Goal: Find specific page/section: Find specific page/section

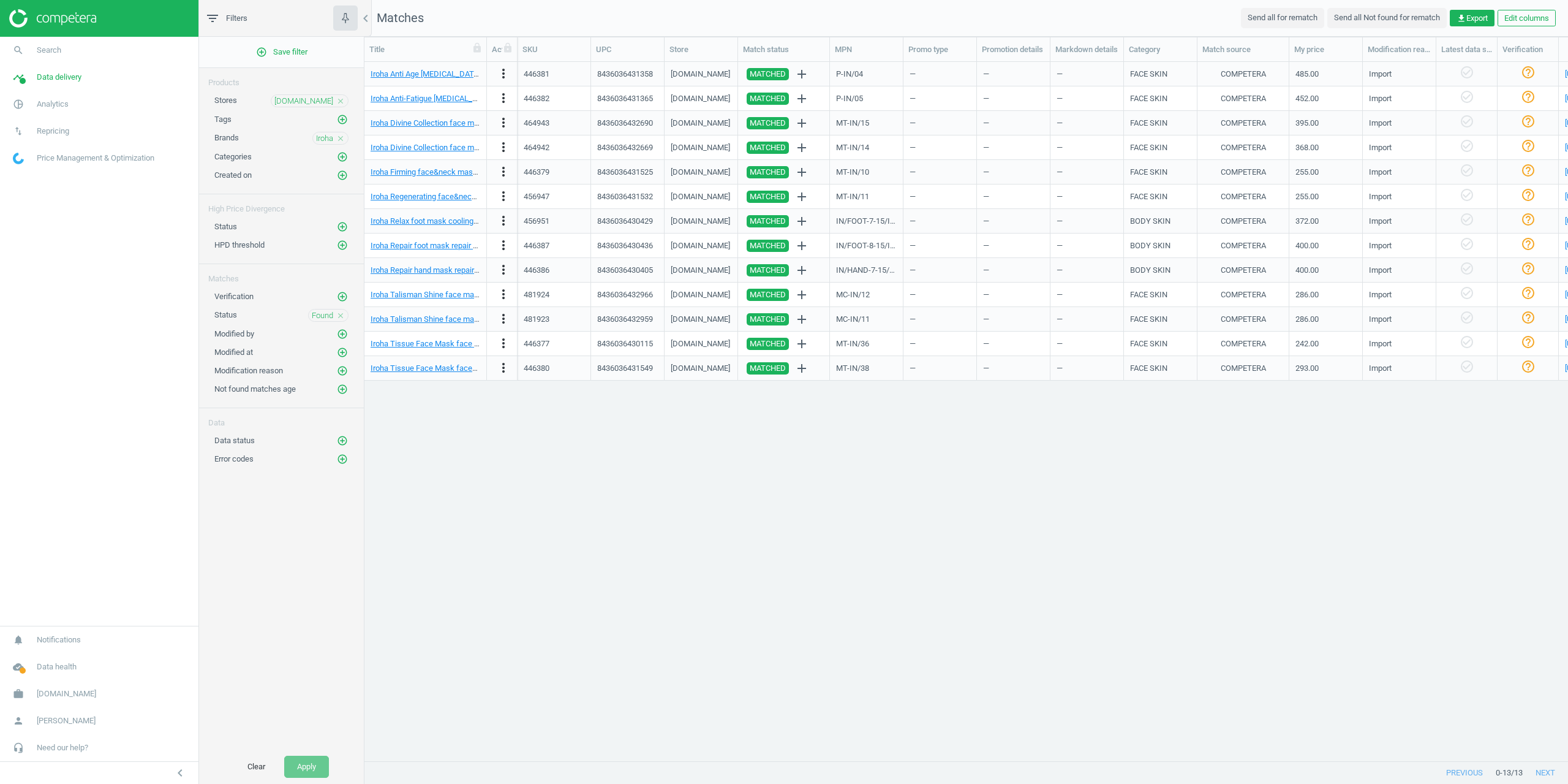
scroll to position [680, 1195]
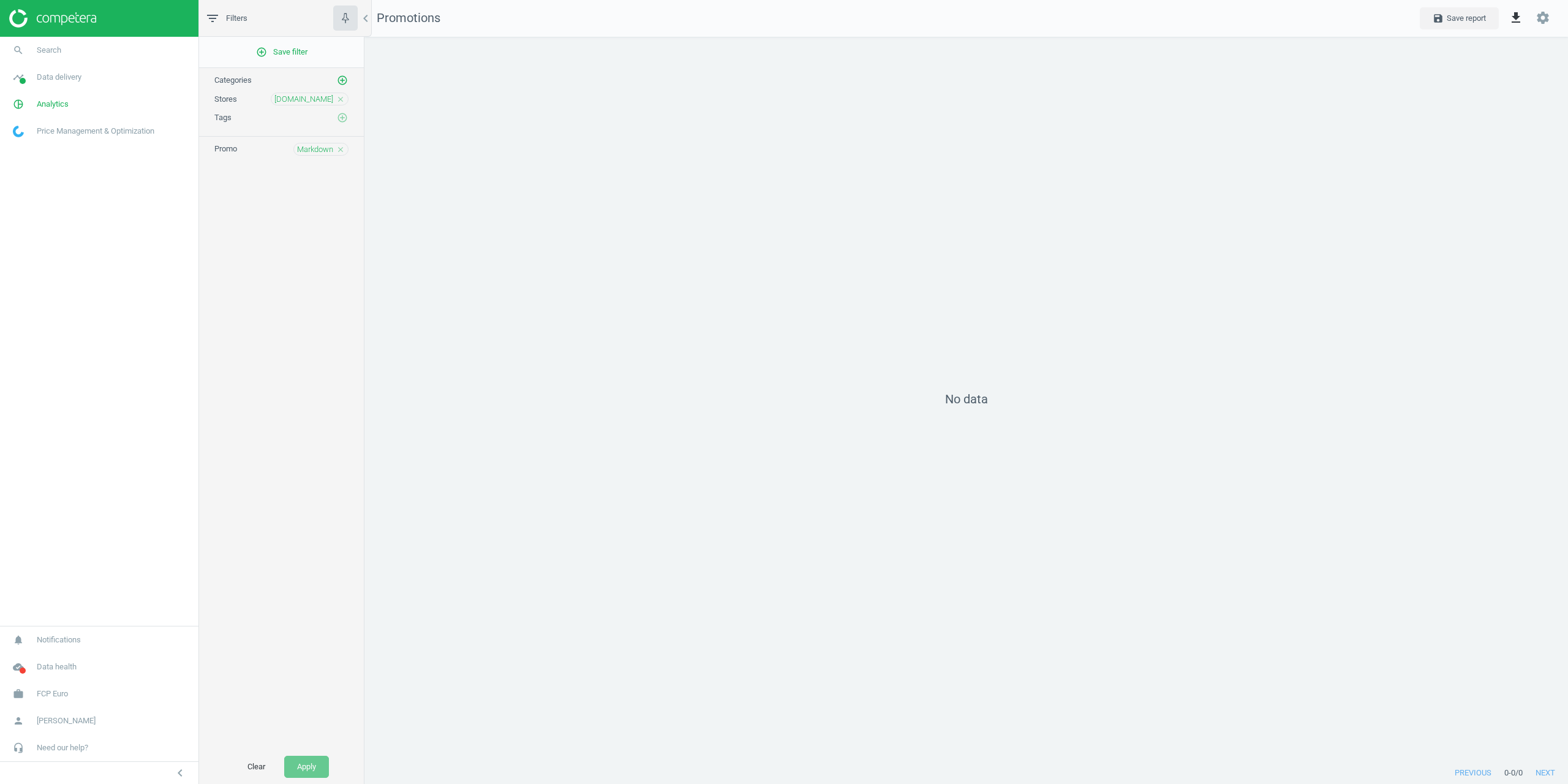
scroll to position [744, 1222]
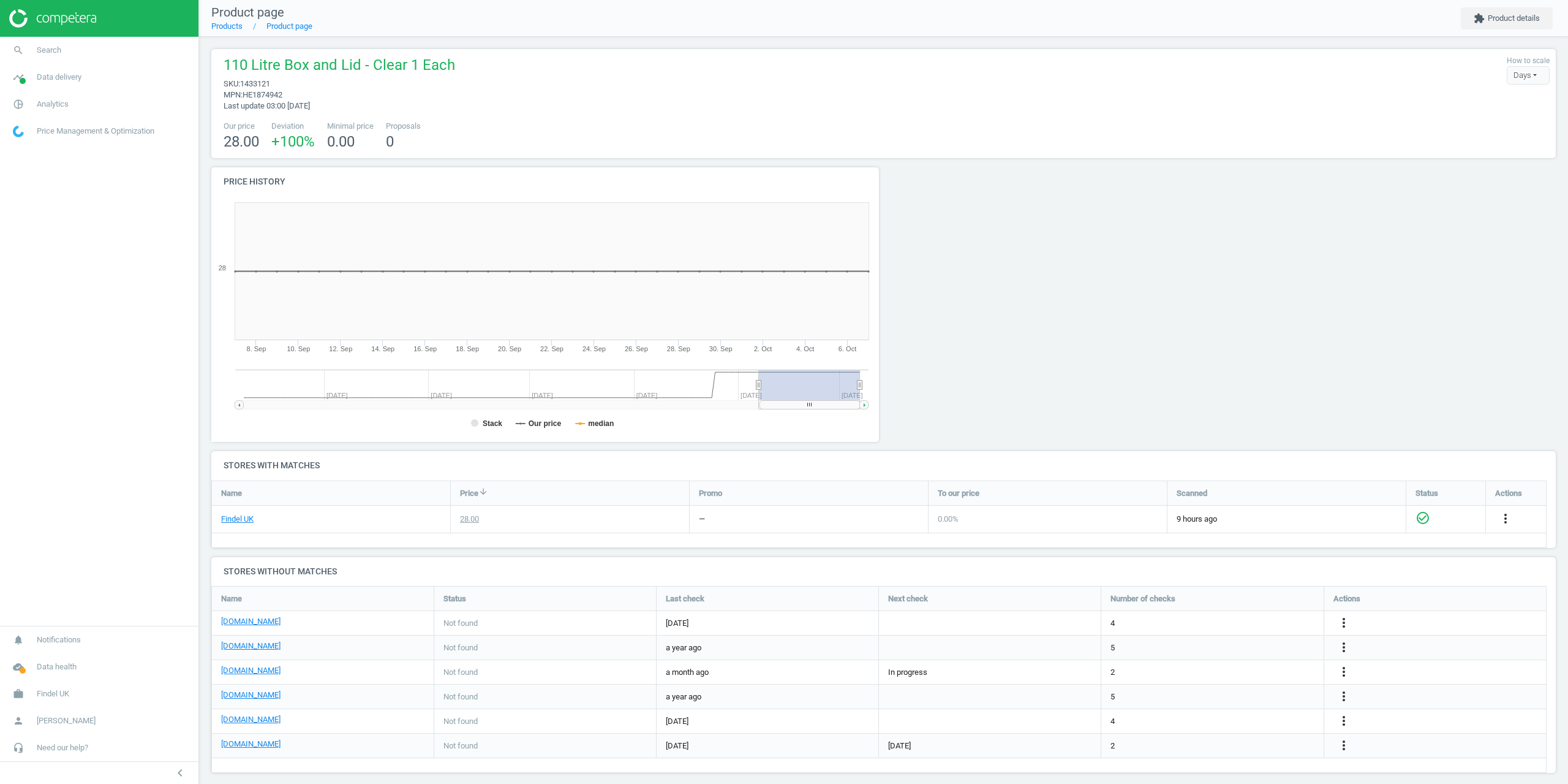
scroll to position [206, 1354]
click at [37, 698] on span "Findel UK" at bounding box center [53, 694] width 32 height 11
click at [48, 659] on span "Switch campaign" at bounding box center [40, 658] width 54 height 10
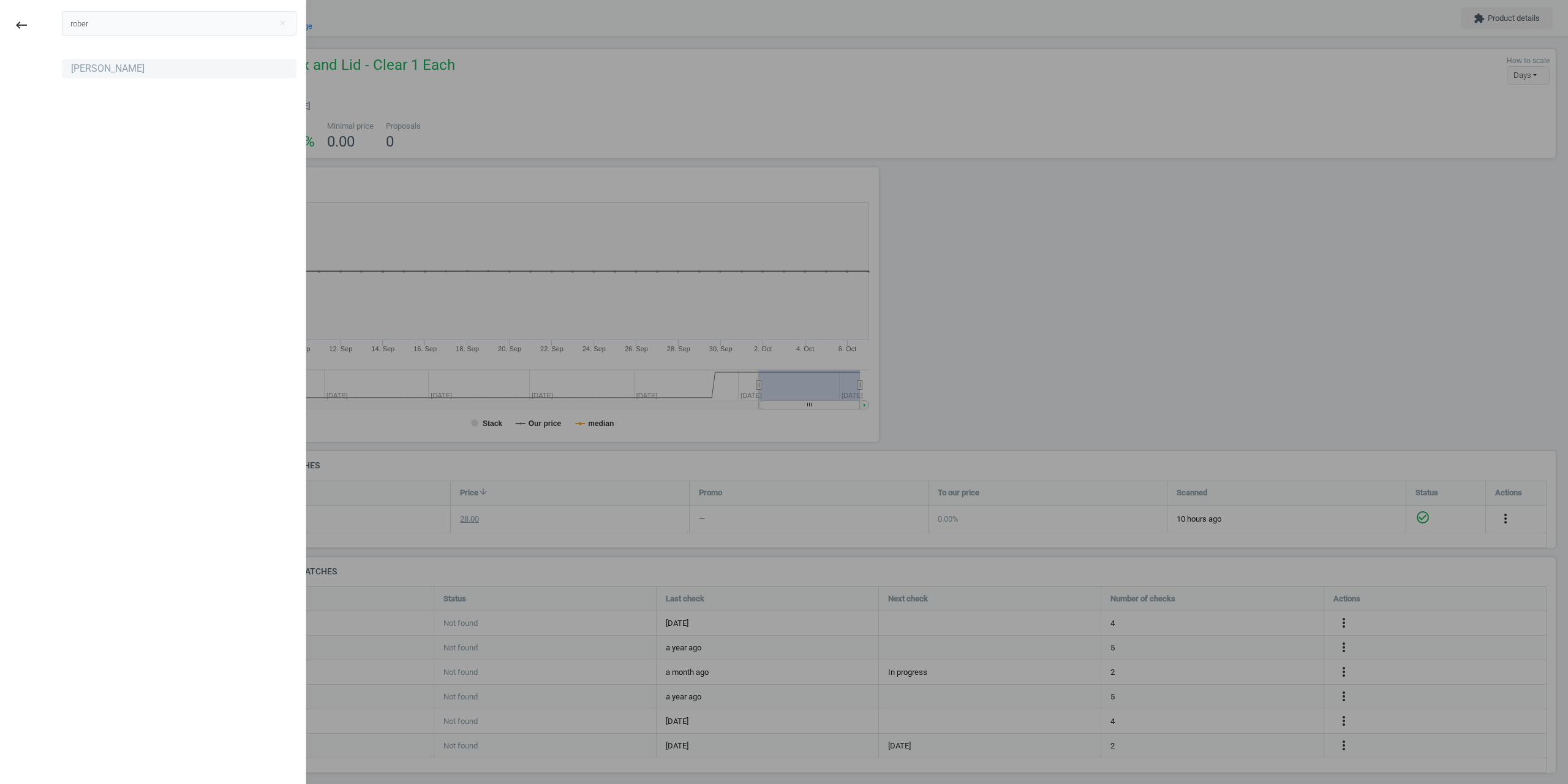
type input "rober"
click at [141, 61] on div "[PERSON_NAME]" at bounding box center [179, 68] width 235 height 20
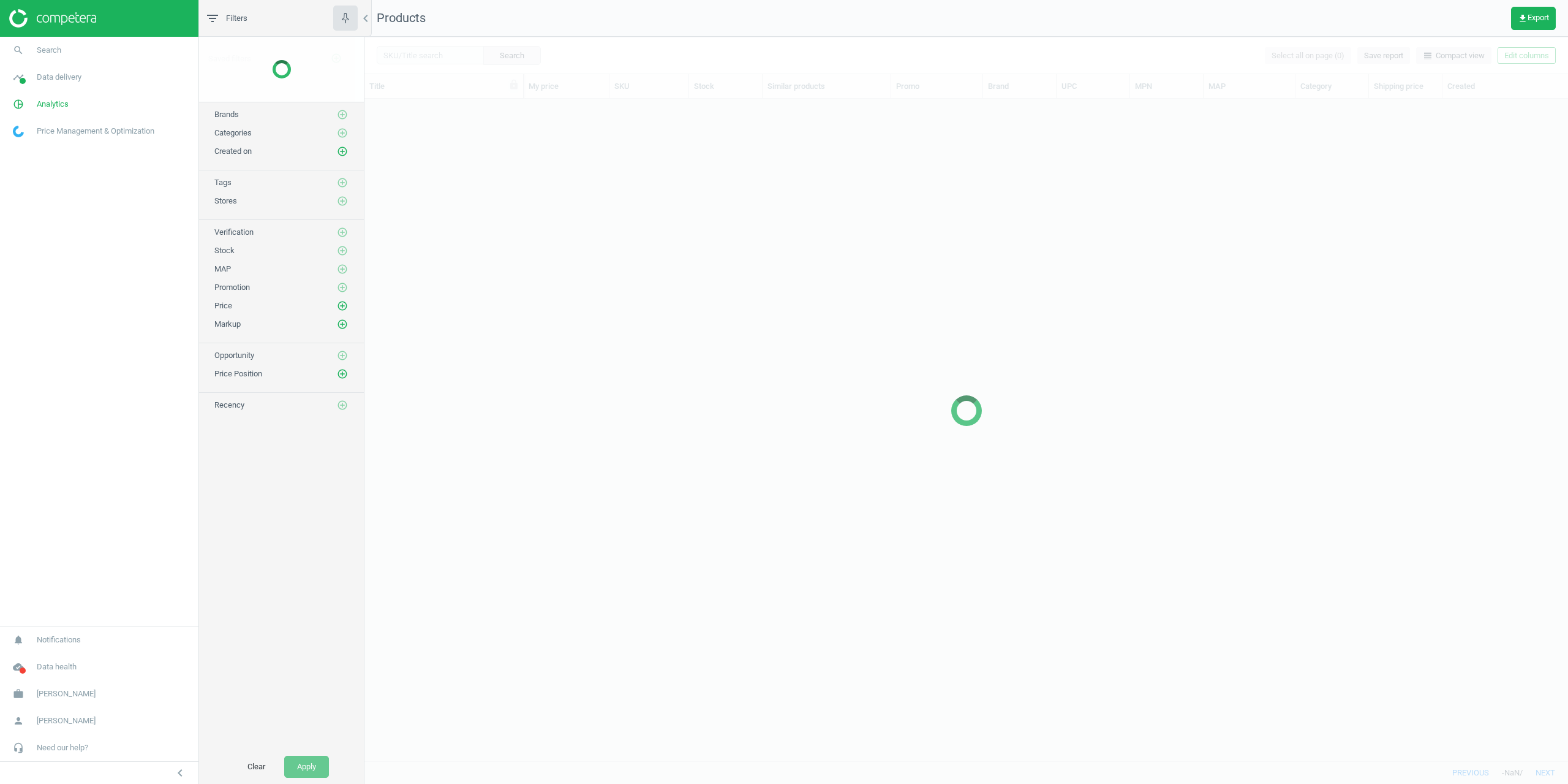
scroll to position [653, 1195]
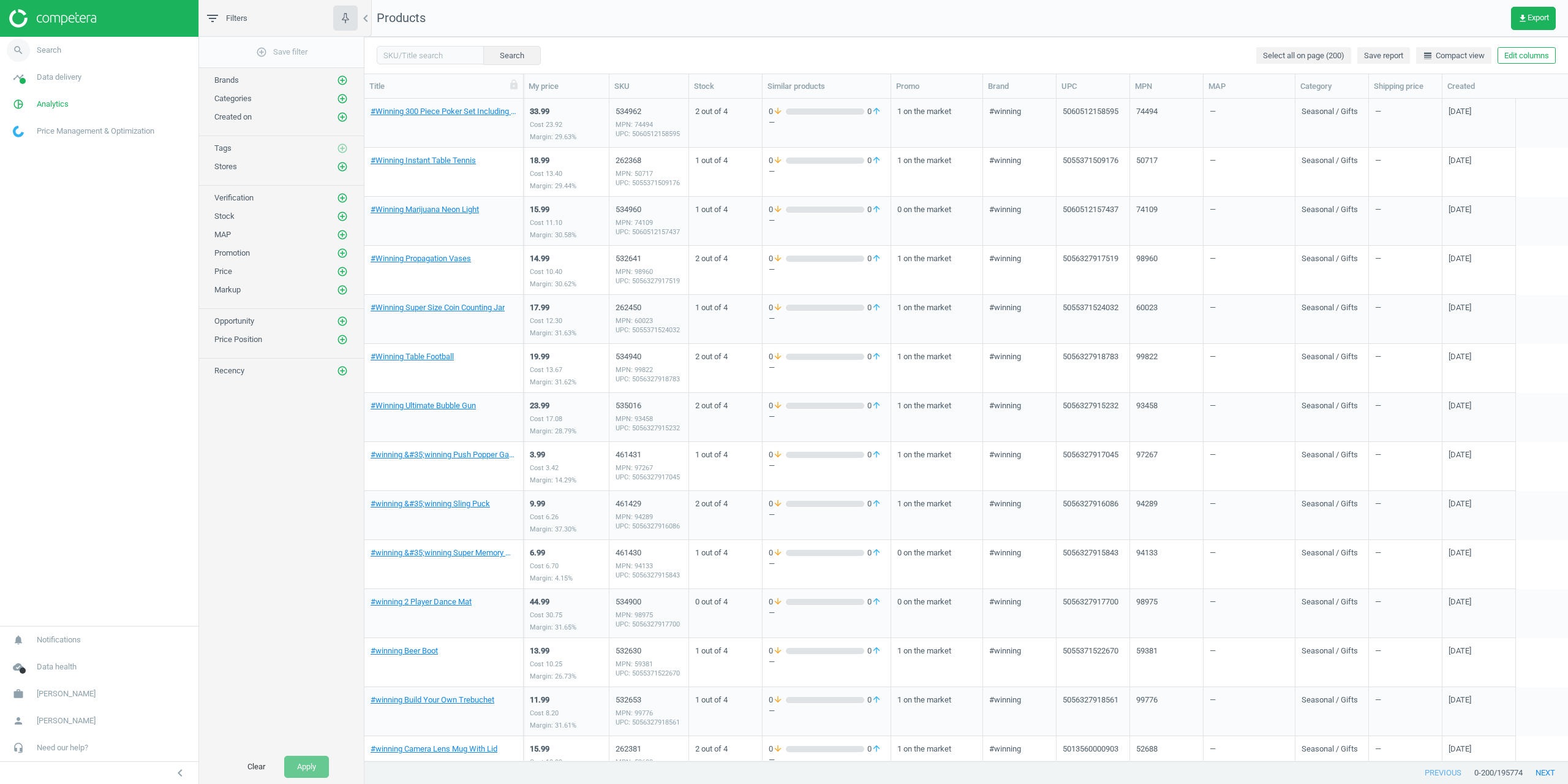
click at [46, 57] on link "search Search" at bounding box center [99, 50] width 198 height 27
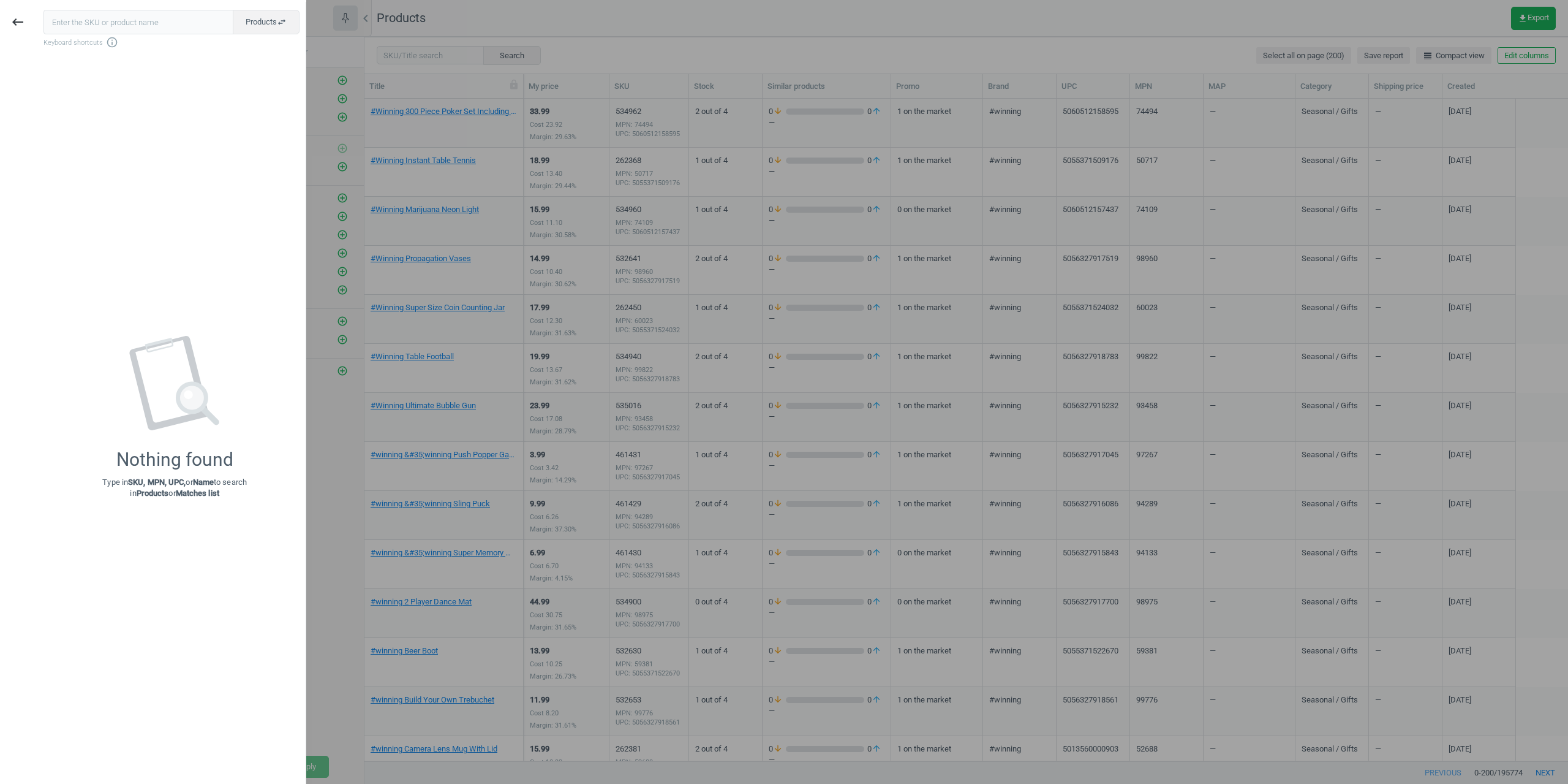
click at [612, 238] on div at bounding box center [784, 392] width 1568 height 784
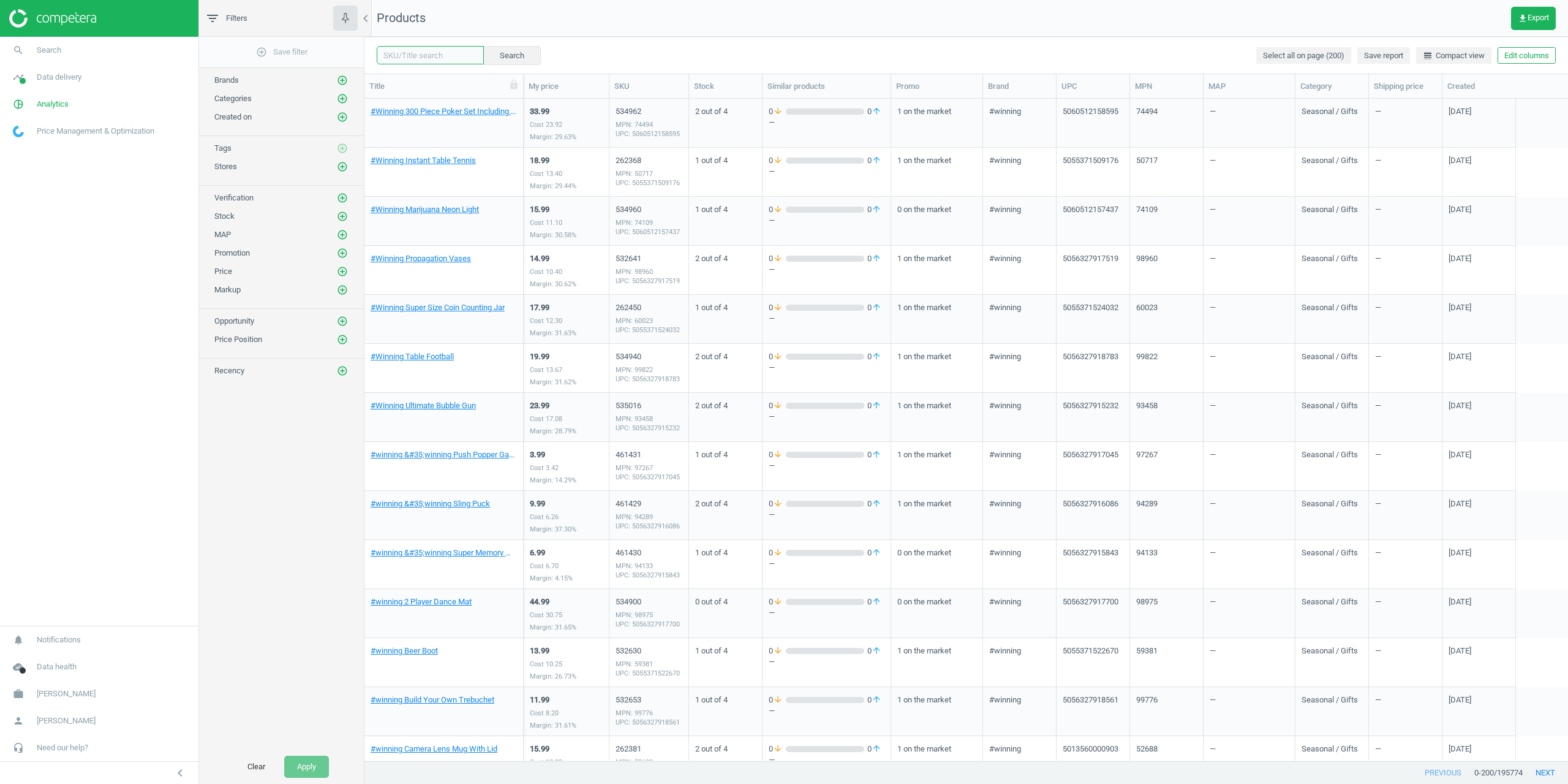
click at [432, 49] on input "text" at bounding box center [430, 54] width 107 height 18
paste input "534962"
type input "534962"
click at [496, 51] on button "Search" at bounding box center [511, 54] width 58 height 18
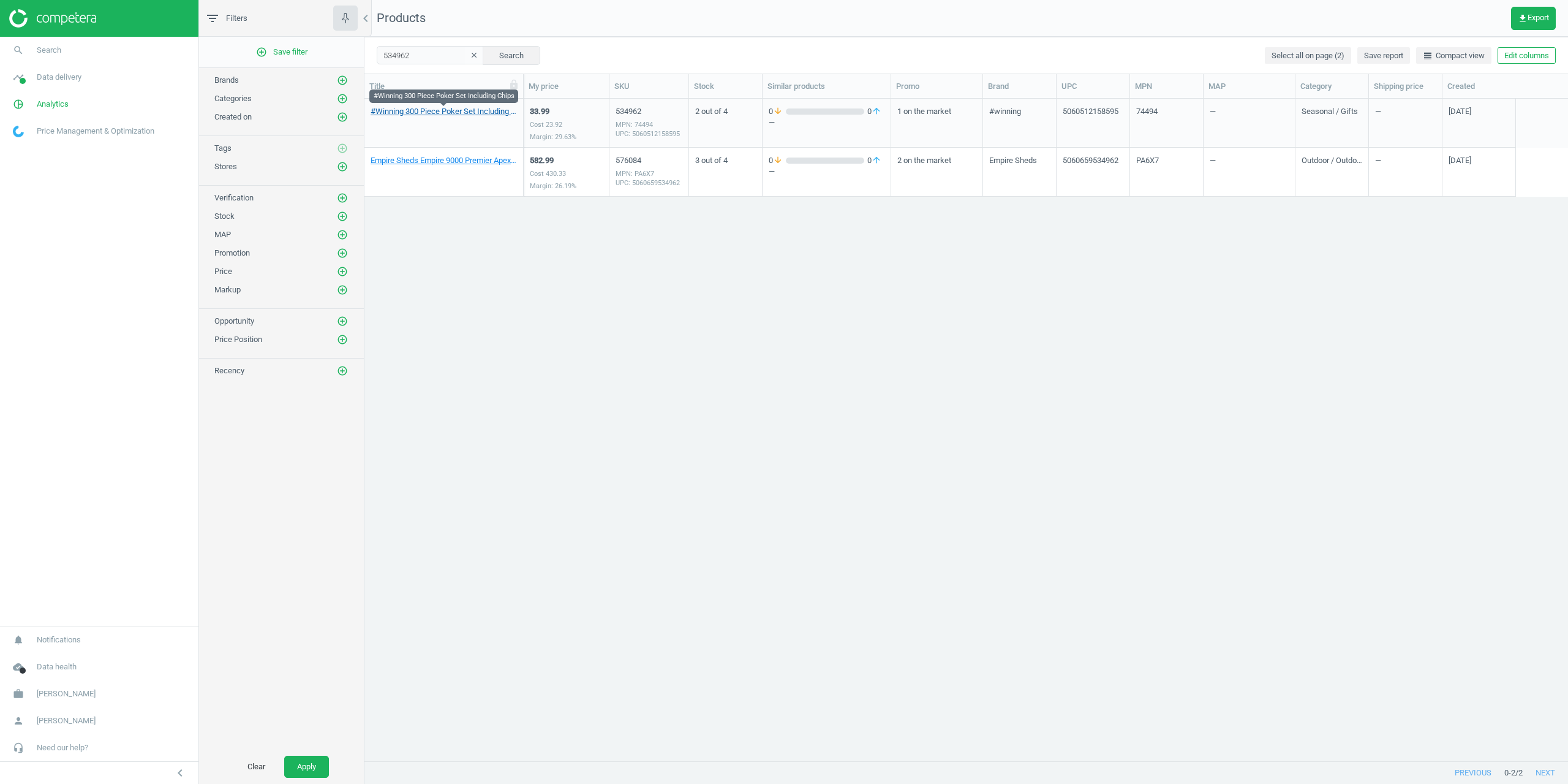
click at [432, 111] on link "#Winning 300 Piece Poker Set Including Chips" at bounding box center [444, 112] width 146 height 11
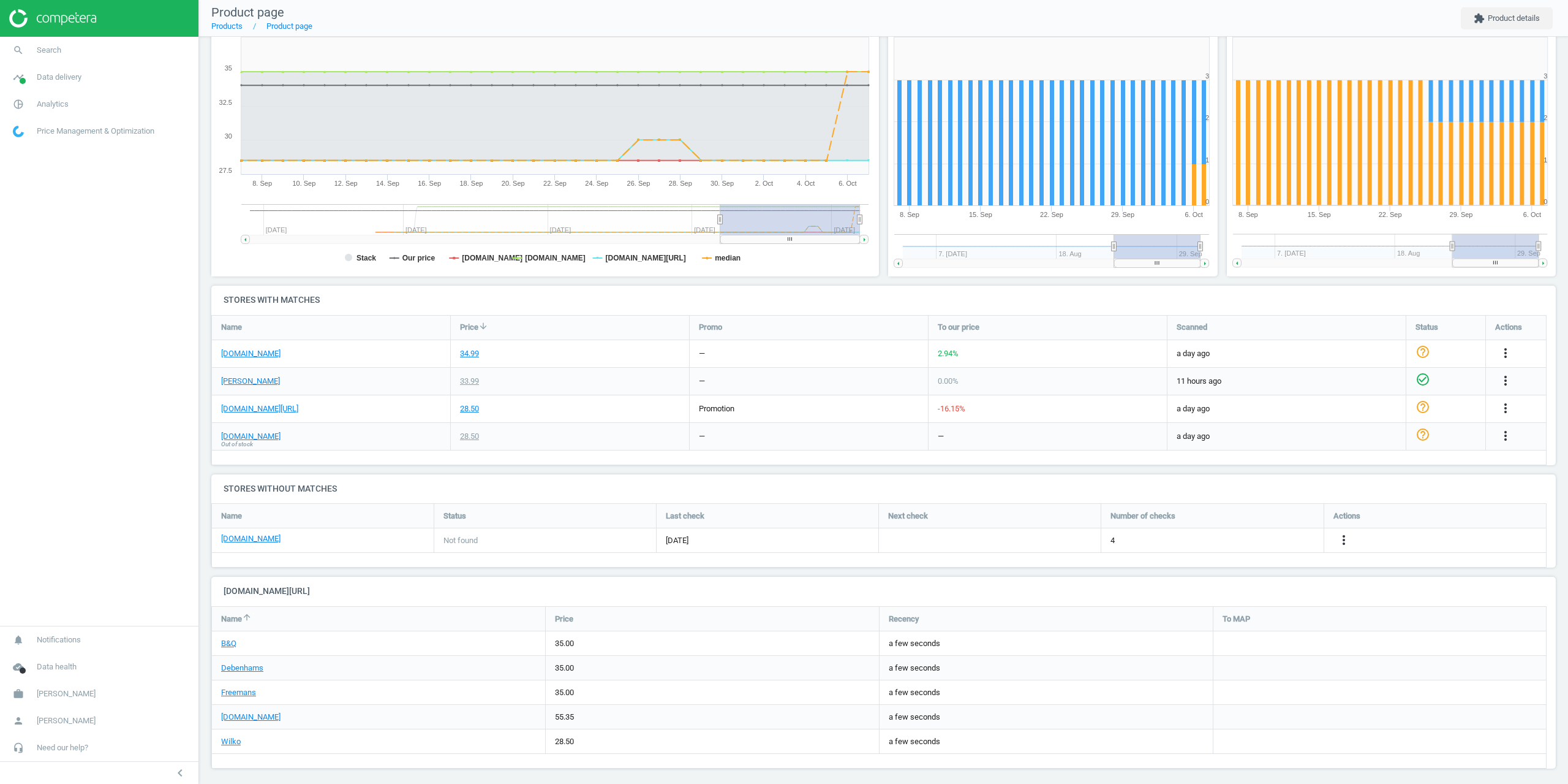
scroll to position [182, 0]
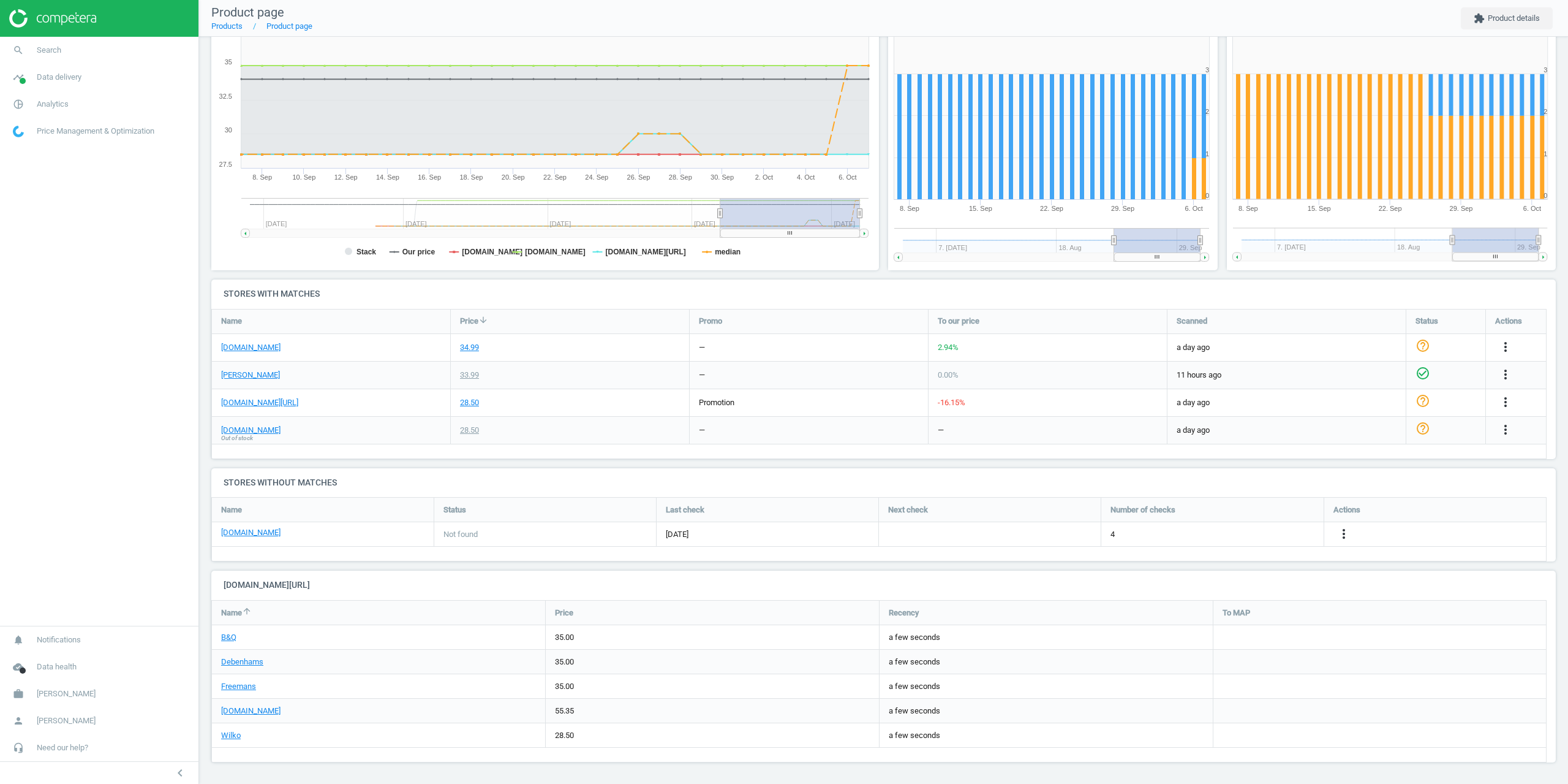
click at [167, 495] on nav "search Search timeline Data delivery Overview Matches dashboard Matches Rematch…" at bounding box center [99, 332] width 198 height 589
drag, startPoint x: 154, startPoint y: 348, endPoint x: 147, endPoint y: 343, distance: 8.6
click at [147, 343] on nav "search Search timeline Data delivery Overview Matches dashboard Matches Rematch…" at bounding box center [99, 332] width 198 height 589
click at [159, 344] on nav "search Search timeline Data delivery Overview Matches dashboard Matches Rematch…" at bounding box center [99, 332] width 198 height 589
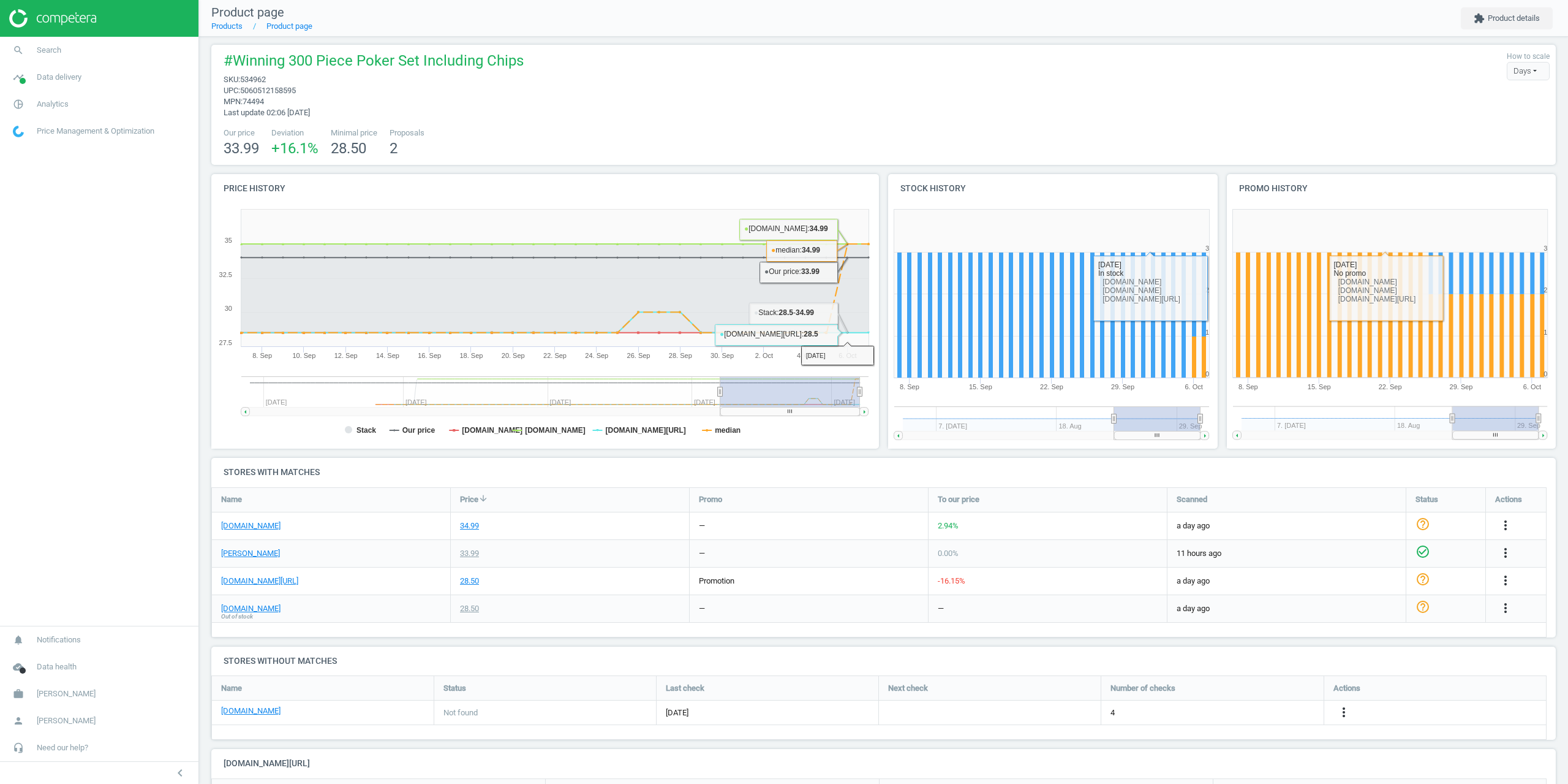
scroll to position [0, 0]
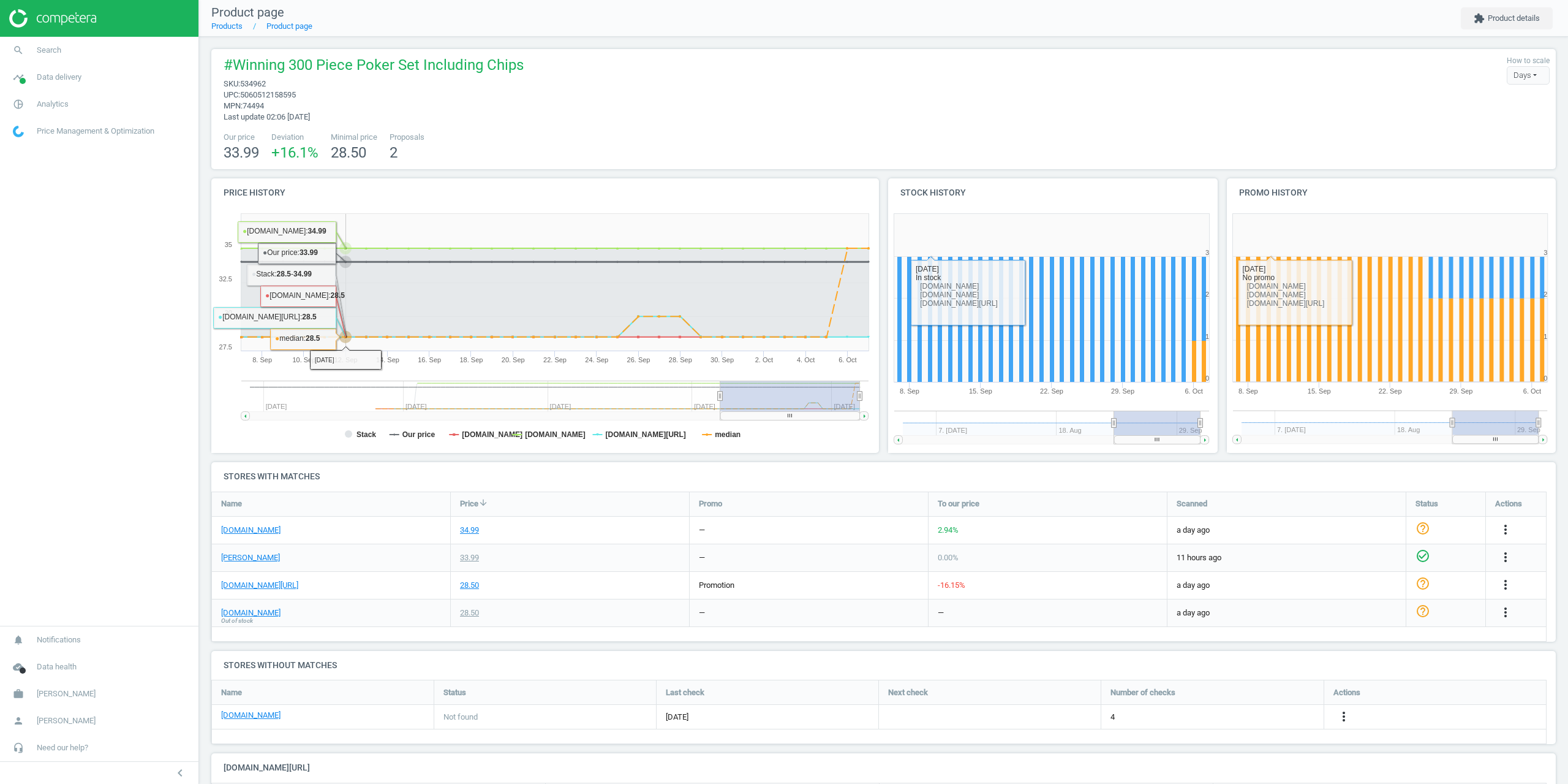
click at [174, 335] on nav "search Search timeline Data delivery Overview Matches dashboard Matches Rematch…" at bounding box center [99, 332] width 198 height 589
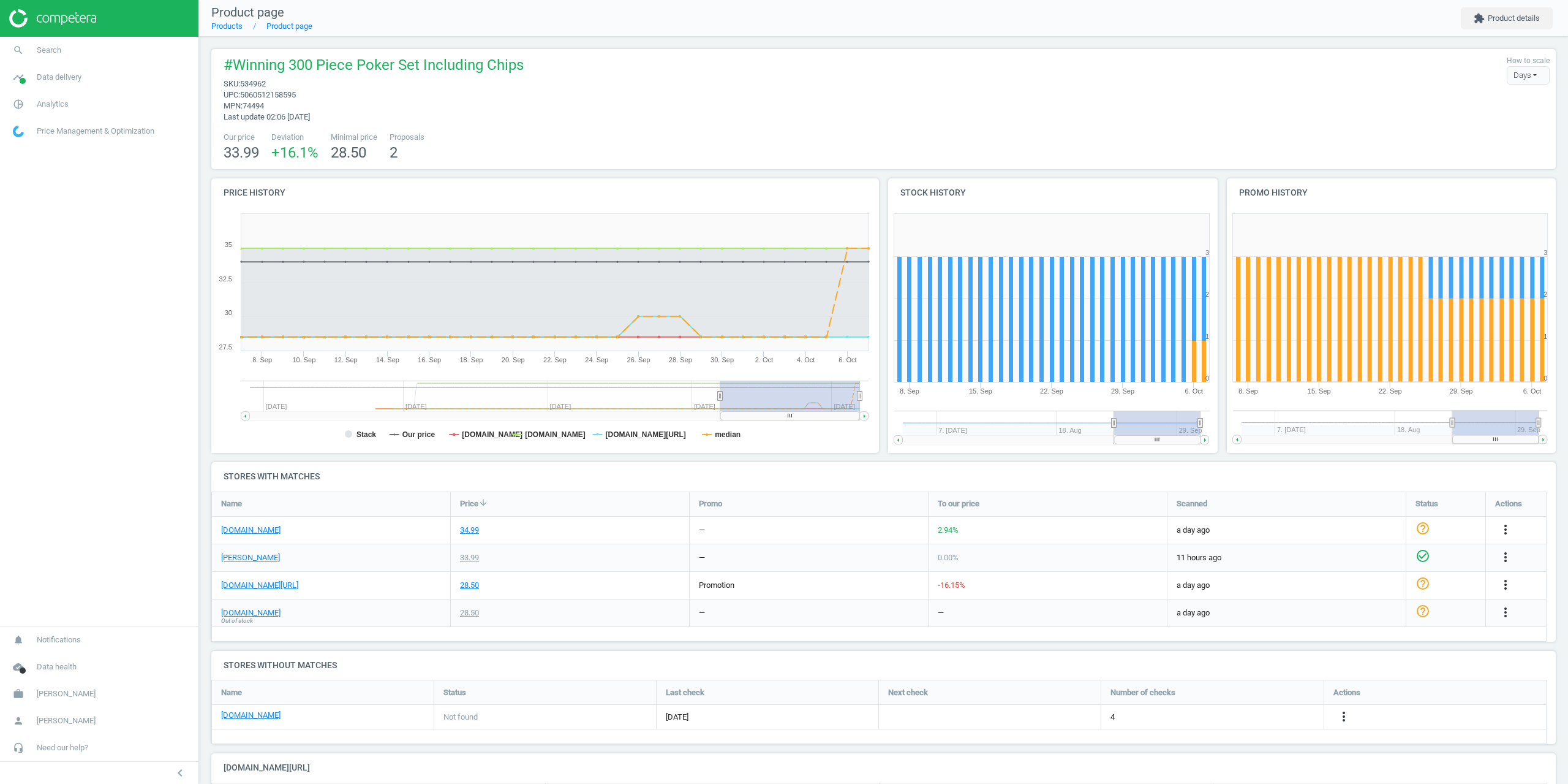
click at [83, 479] on nav "search Search timeline Data delivery Overview Matches dashboard Matches Rematch…" at bounding box center [99, 332] width 198 height 589
